Goal: Information Seeking & Learning: Understand process/instructions

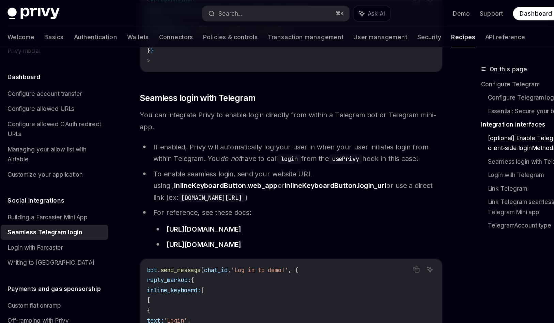
scroll to position [597, 0]
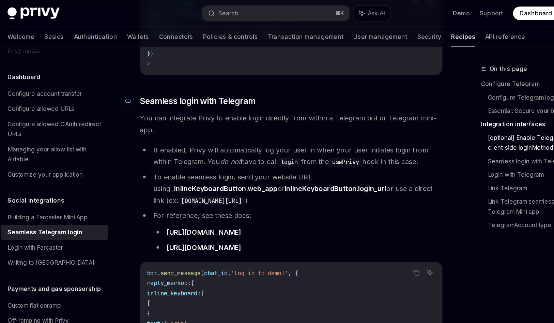
click at [163, 77] on span "Seamless login with Telegram" at bounding box center [197, 82] width 94 height 10
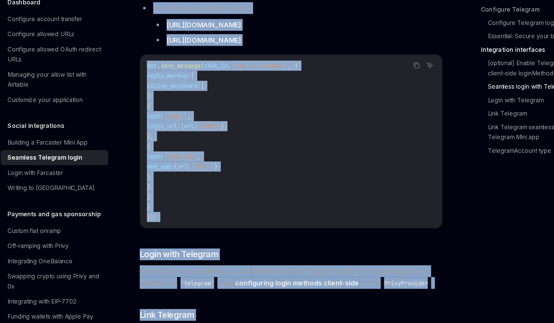
scroll to position [819, 0]
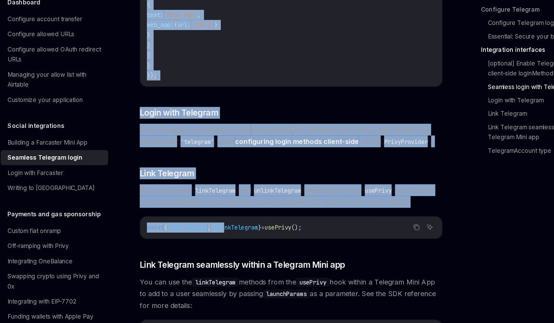
drag, startPoint x: 151, startPoint y: 74, endPoint x: 226, endPoint y: 238, distance: 180.9
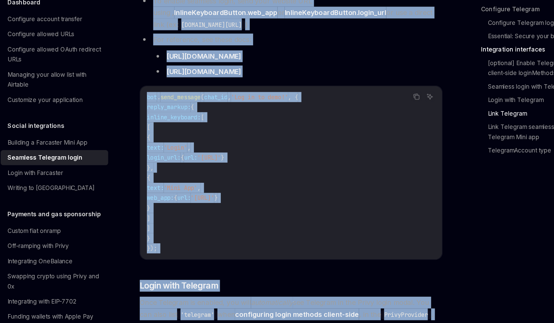
scroll to position [1196, 0]
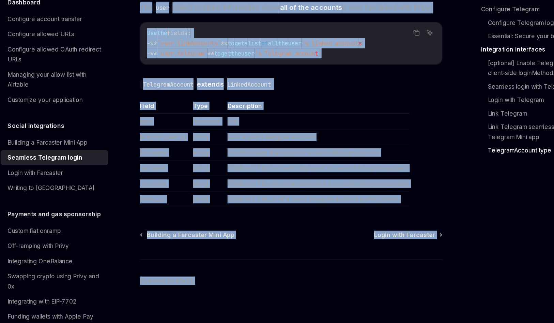
drag, startPoint x: 151, startPoint y: 70, endPoint x: 214, endPoint y: 369, distance: 306.5
copy div "Seamless Telegram login OpenAI Open in ChatGPT OpenAI Open in ChatGPT Privy ena…"
click at [221, 92] on code "Use the fields : - ** `user.linkAccounts` ** to get a list of all the user 's l…" at bounding box center [273, 96] width 234 height 25
drag, startPoint x: 149, startPoint y: 67, endPoint x: 210, endPoint y: 369, distance: 308.4
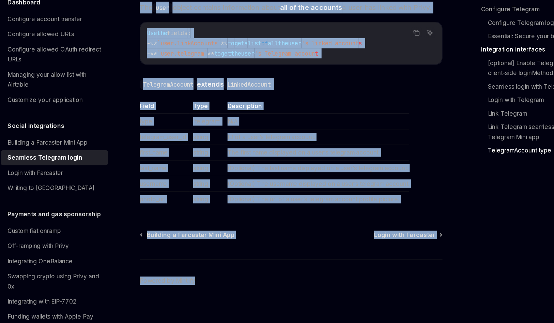
copy div "Seamless Telegram login OpenAI Open in ChatGPT OpenAI Open in ChatGPT Privy ena…"
